Goal: Task Accomplishment & Management: Manage account settings

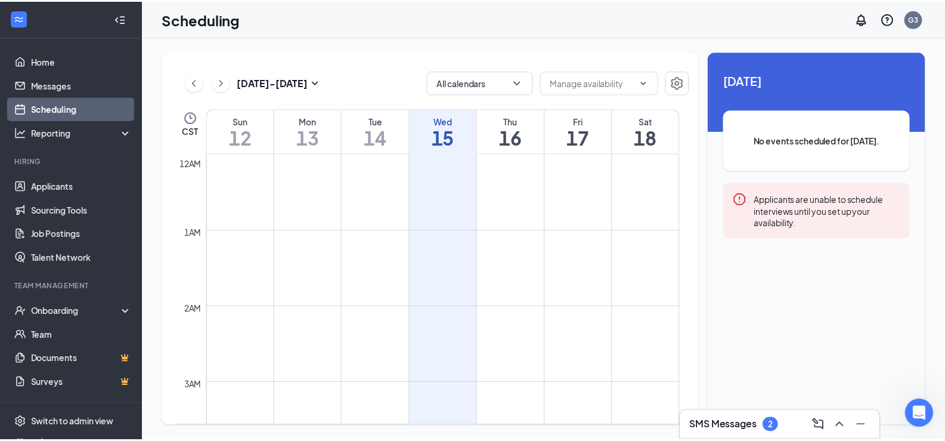
scroll to position [586, 0]
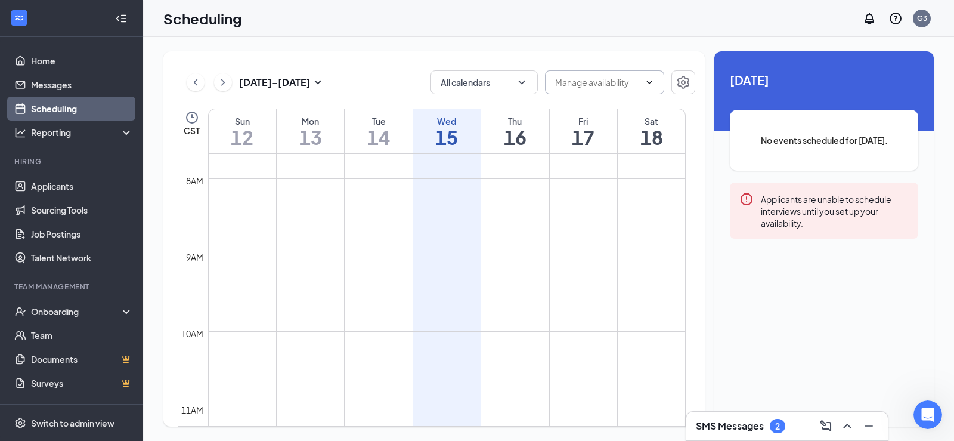
click at [638, 82] on input "text" at bounding box center [597, 82] width 85 height 13
click at [682, 85] on icon "Settings" at bounding box center [683, 82] width 14 height 14
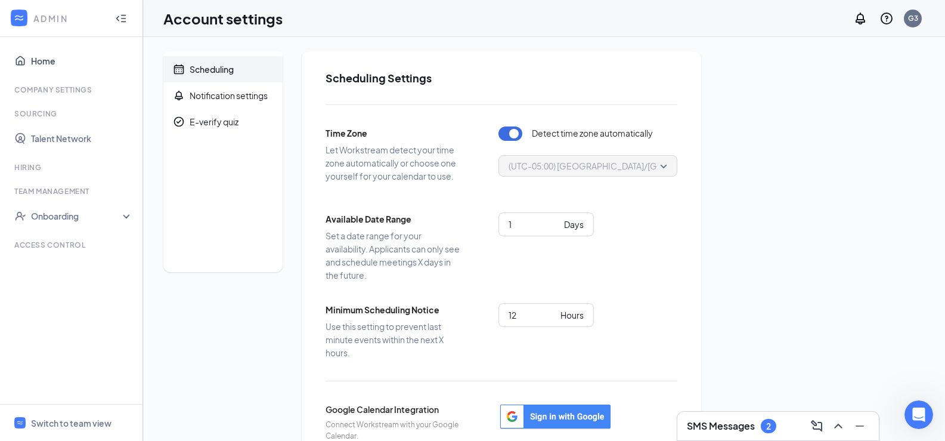
drag, startPoint x: 32, startPoint y: 66, endPoint x: 45, endPoint y: 89, distance: 25.9
click at [32, 66] on link "Home" at bounding box center [82, 61] width 102 height 24
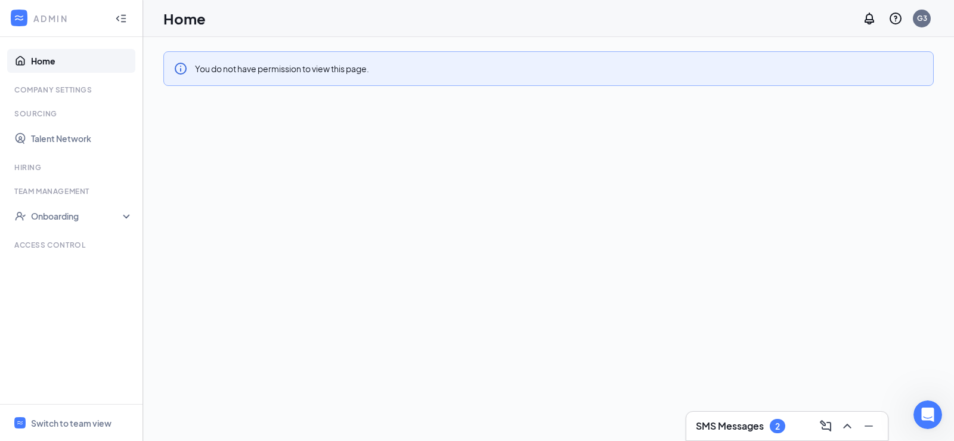
click at [32, 55] on link "Home" at bounding box center [82, 61] width 102 height 24
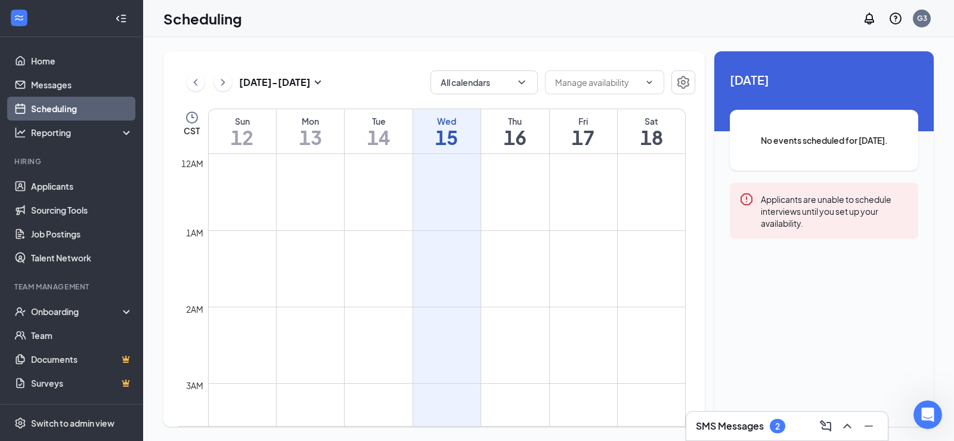
scroll to position [586, 0]
click at [848, 425] on icon "ChevronUp" at bounding box center [847, 426] width 8 height 5
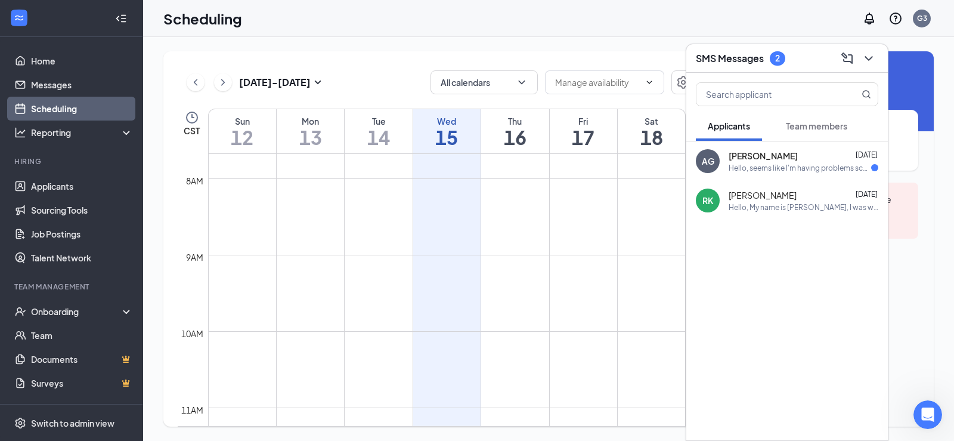
click at [801, 173] on div "AG [PERSON_NAME] [DATE] Hello, seems like I'm having problems scheduling a time…" at bounding box center [788, 160] width 202 height 39
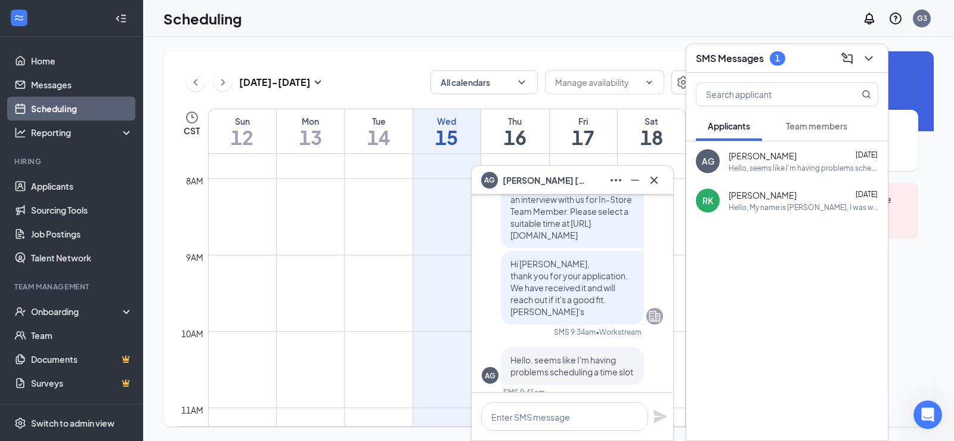
scroll to position [0, 0]
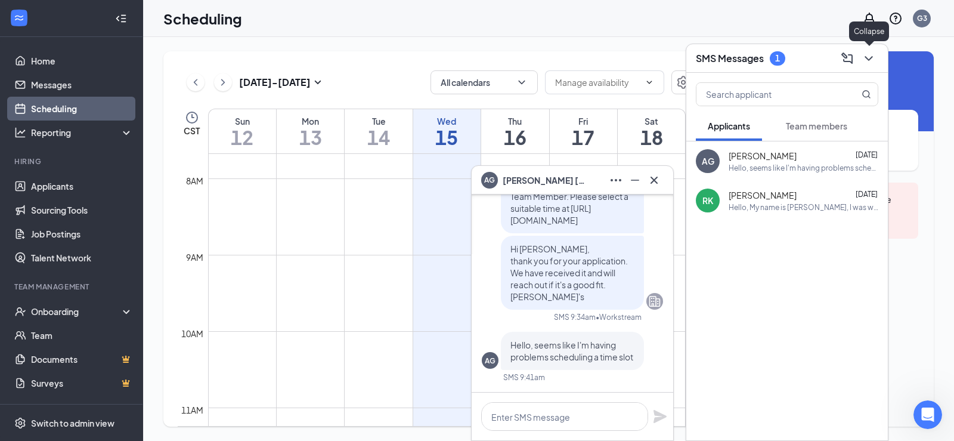
click at [876, 51] on icon "ChevronDown" at bounding box center [869, 58] width 14 height 14
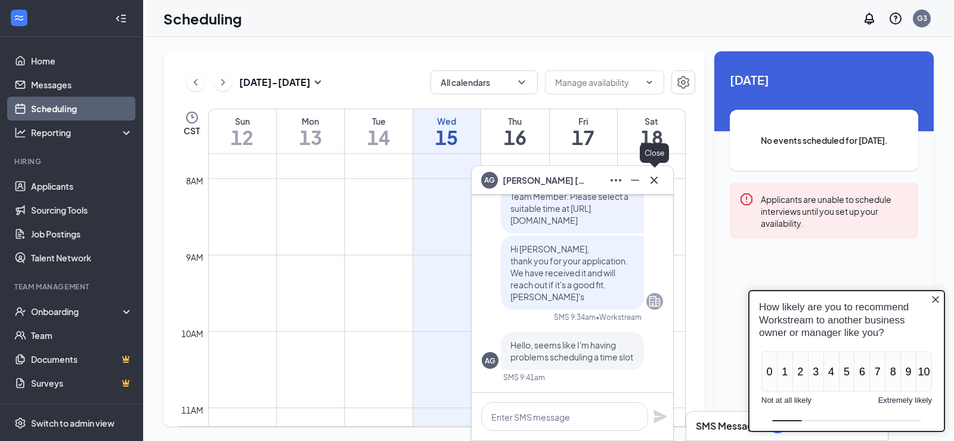
click at [660, 175] on icon "Cross" at bounding box center [654, 180] width 14 height 14
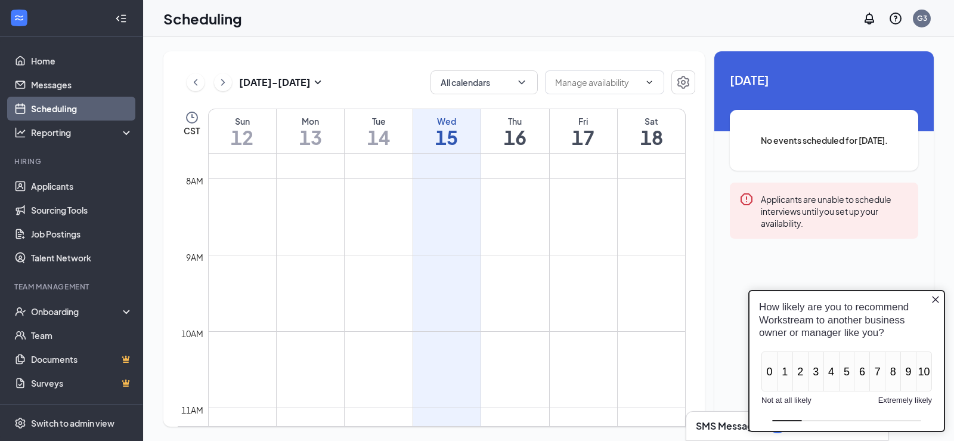
click at [937, 301] on icon "Close button" at bounding box center [935, 299] width 7 height 7
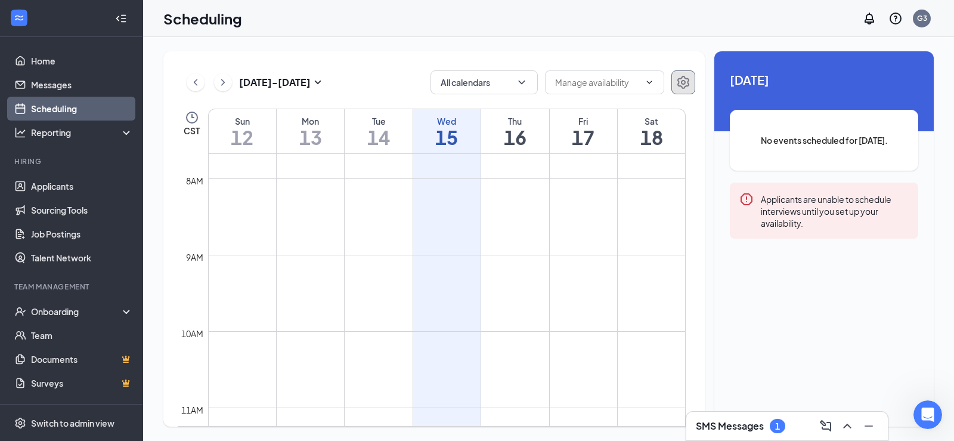
click at [683, 84] on icon "Settings" at bounding box center [684, 82] width 12 height 13
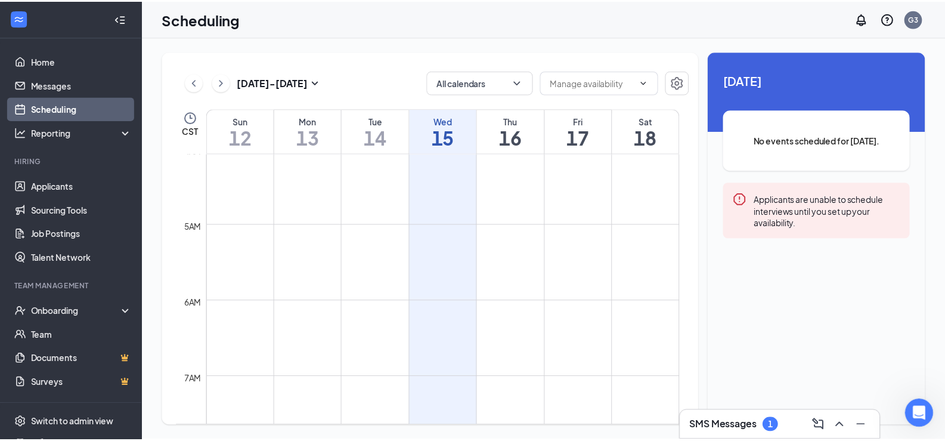
scroll to position [308, 0]
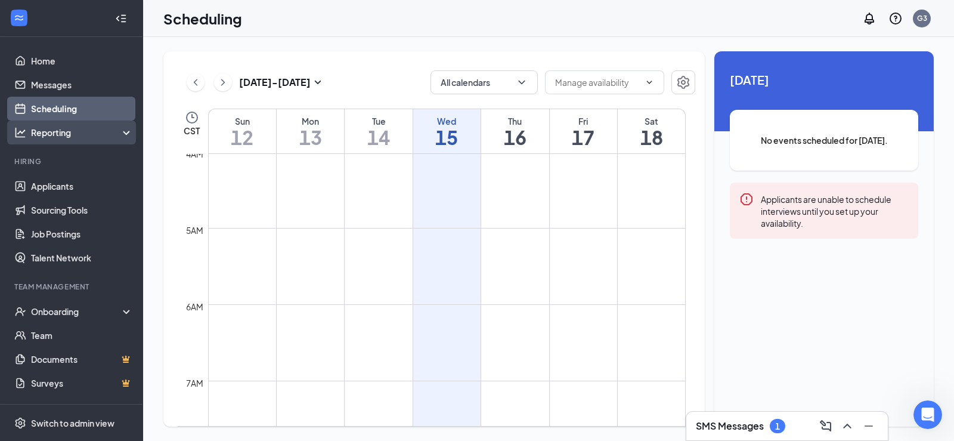
drag, startPoint x: 86, startPoint y: 131, endPoint x: 94, endPoint y: 129, distance: 8.0
click at [86, 131] on div "Reporting" at bounding box center [82, 132] width 103 height 12
click at [124, 131] on icon at bounding box center [129, 131] width 10 height 0
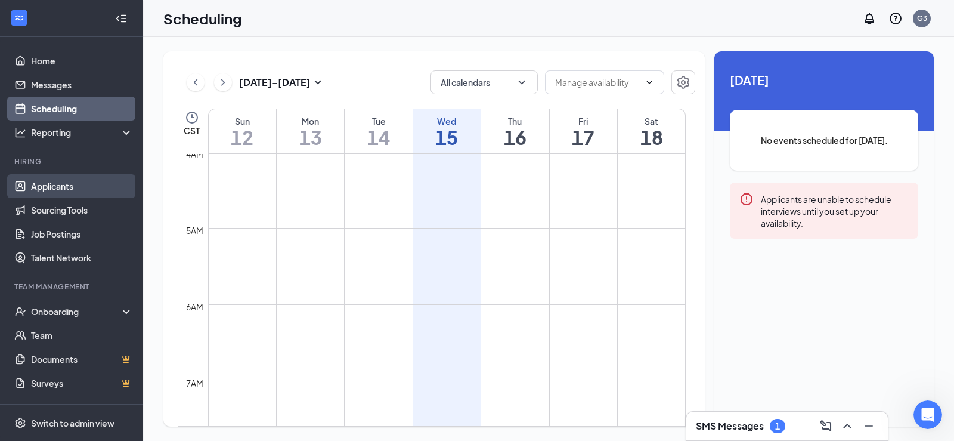
click at [75, 183] on link "Applicants" at bounding box center [82, 186] width 102 height 24
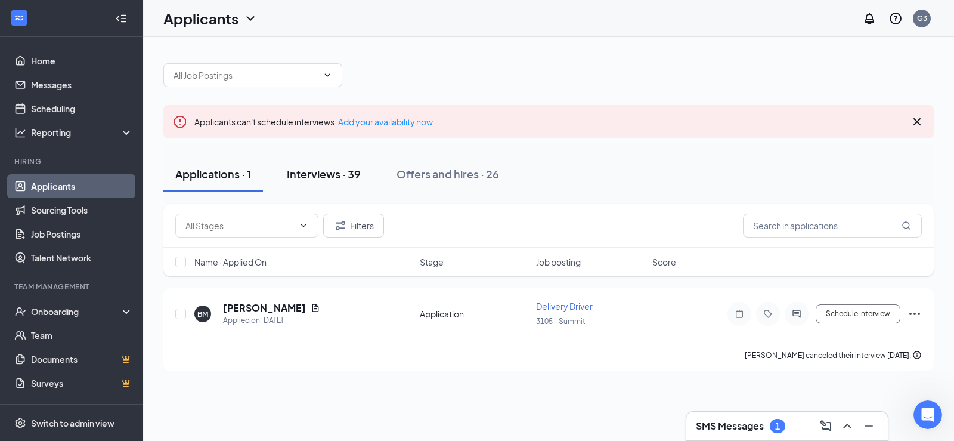
click at [332, 182] on button "Interviews · 39" at bounding box center [324, 174] width 98 height 36
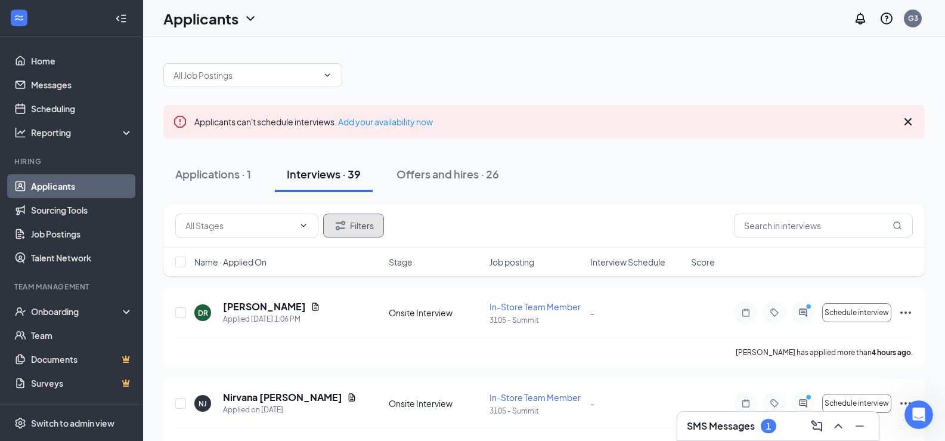
click at [350, 224] on button "Filters" at bounding box center [353, 226] width 61 height 24
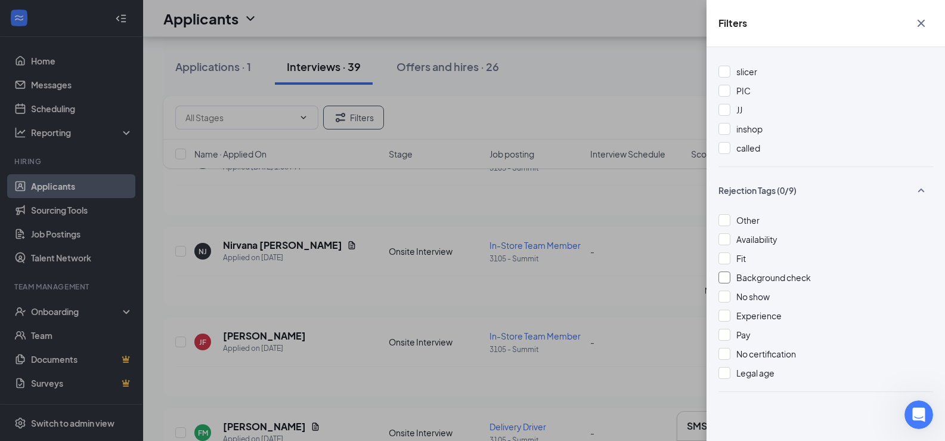
scroll to position [358, 0]
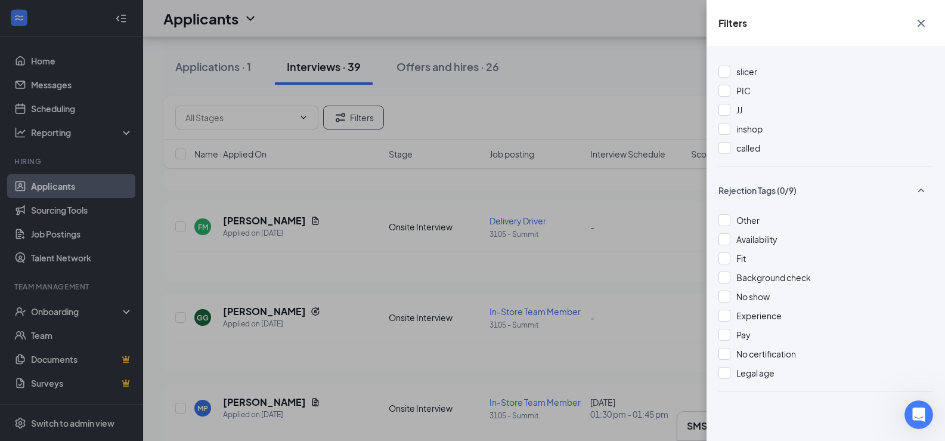
click at [918, 26] on icon "Cross" at bounding box center [921, 23] width 14 height 14
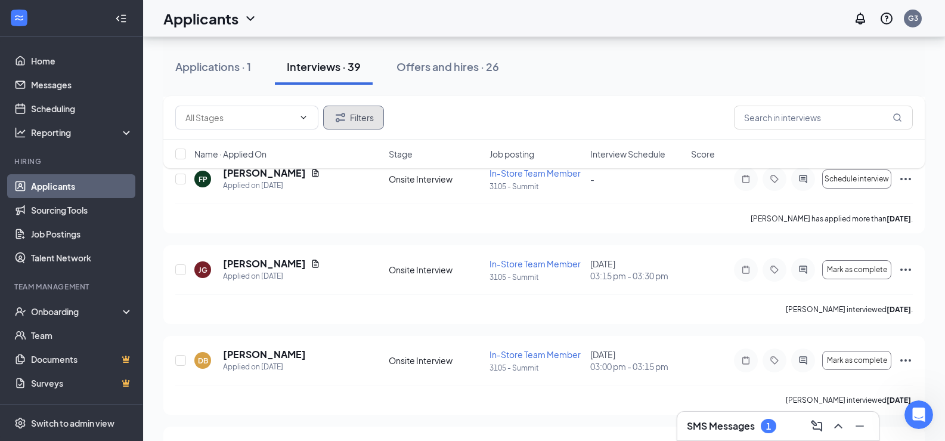
scroll to position [0, 0]
